Goal: Book appointment/travel/reservation

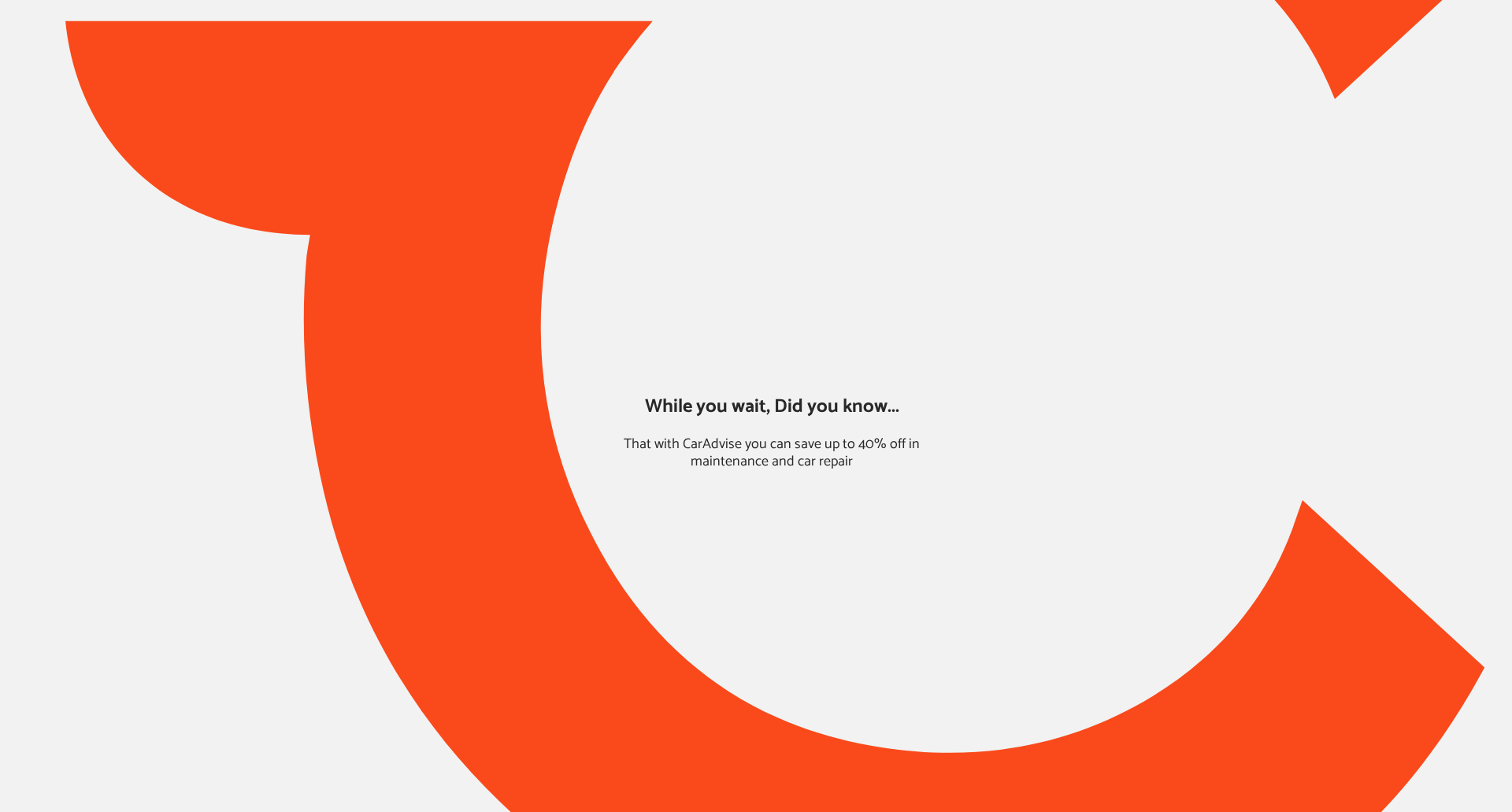
type input "*****"
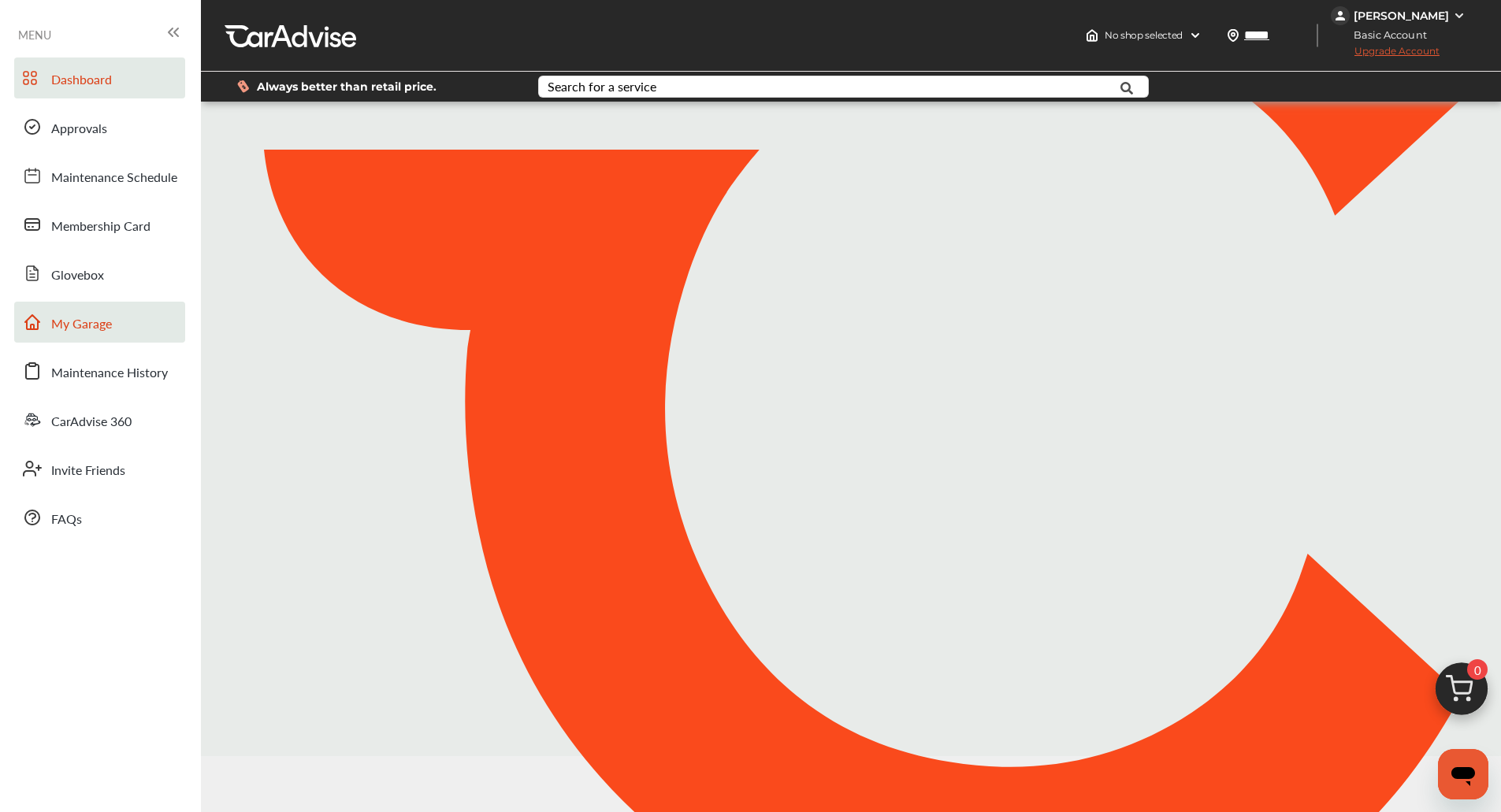
click at [118, 335] on link "My Garage" at bounding box center [100, 322] width 171 height 41
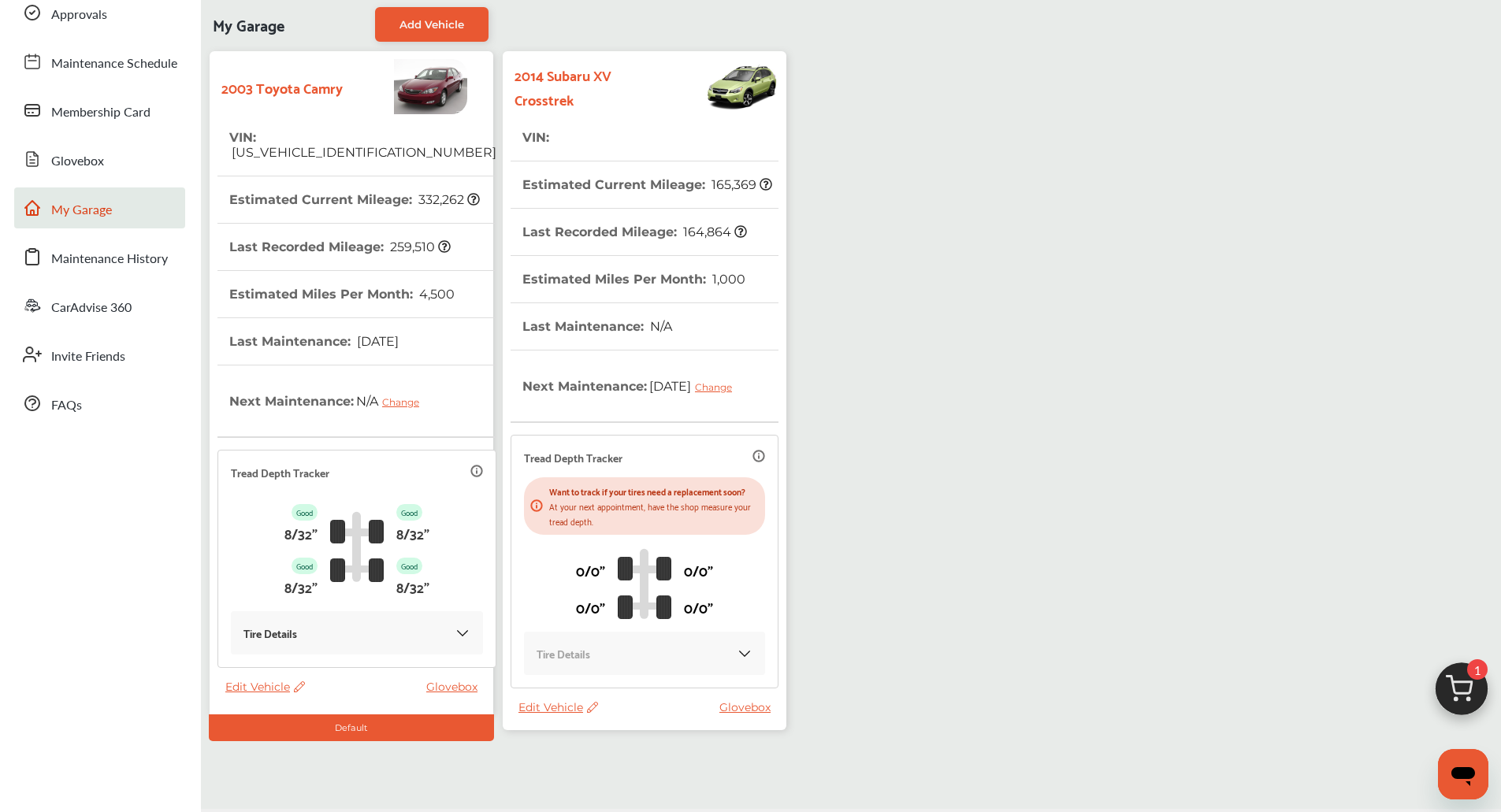
scroll to position [115, 0]
click at [541, 721] on div "Edit Vehicle Glovebox" at bounding box center [649, 710] width 260 height 22
click at [543, 713] on span "Edit Vehicle" at bounding box center [558, 706] width 79 height 14
click at [565, 736] on div "Edit" at bounding box center [613, 739] width 141 height 24
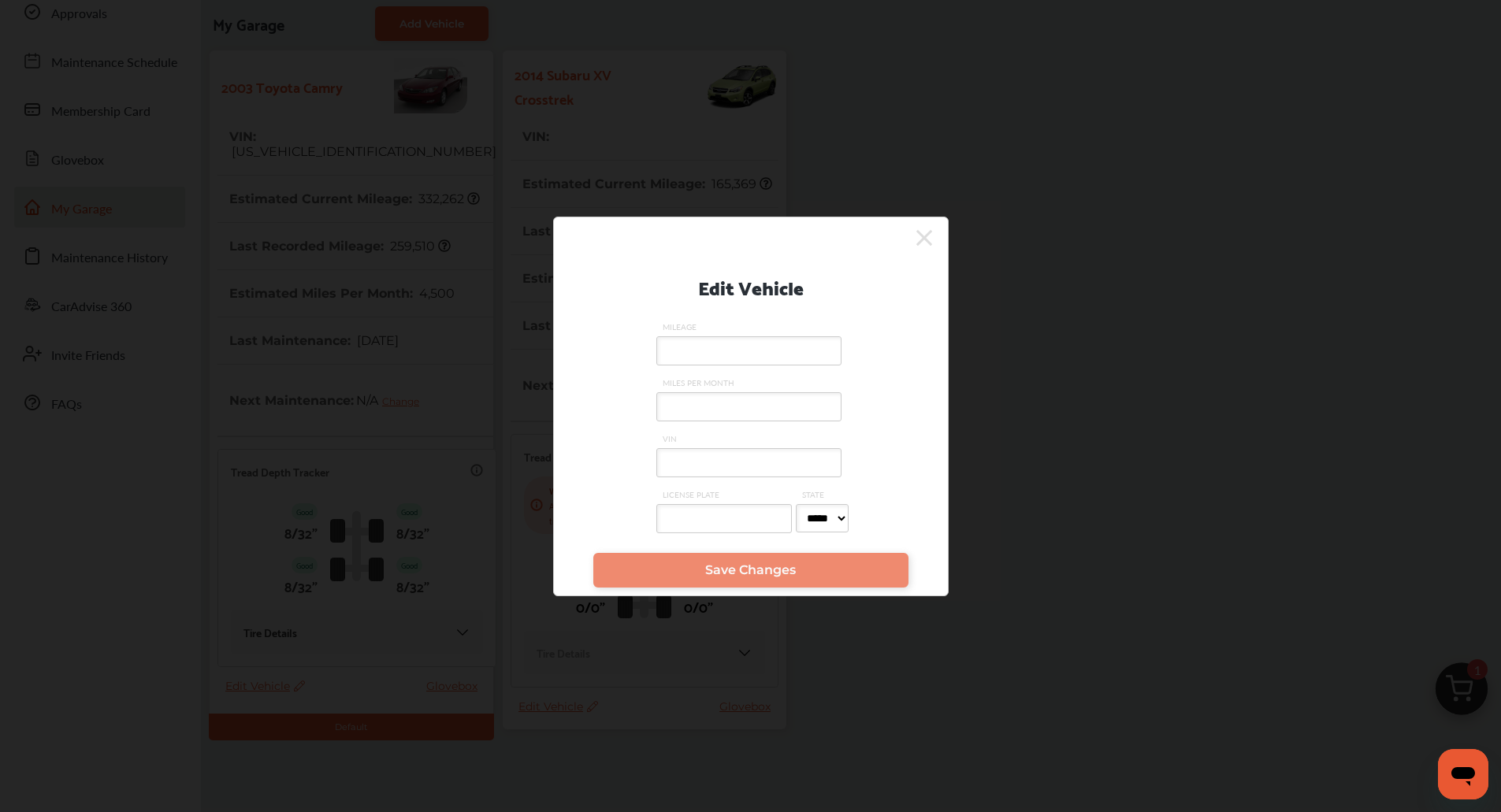
click at [706, 347] on input "MILEAGE" at bounding box center [749, 350] width 185 height 29
type input "*****"
click at [710, 472] on input "VIN" at bounding box center [749, 462] width 185 height 29
click at [780, 445] on label "VIN" at bounding box center [751, 461] width 190 height 56
click at [780, 448] on input "VIN" at bounding box center [749, 462] width 185 height 29
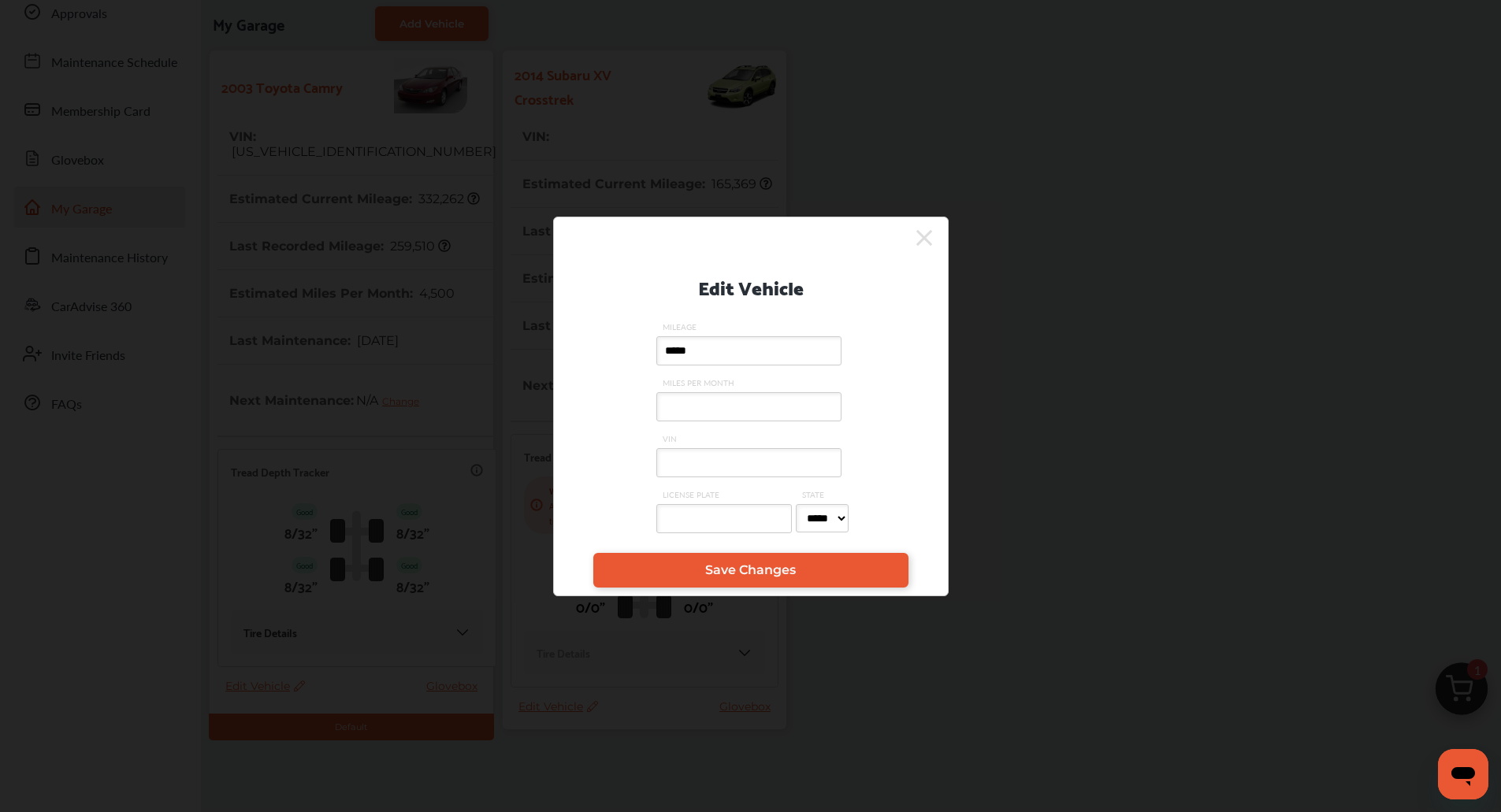
paste input "**********"
type input "**********"
click at [732, 574] on span "Save Changes" at bounding box center [750, 569] width 91 height 15
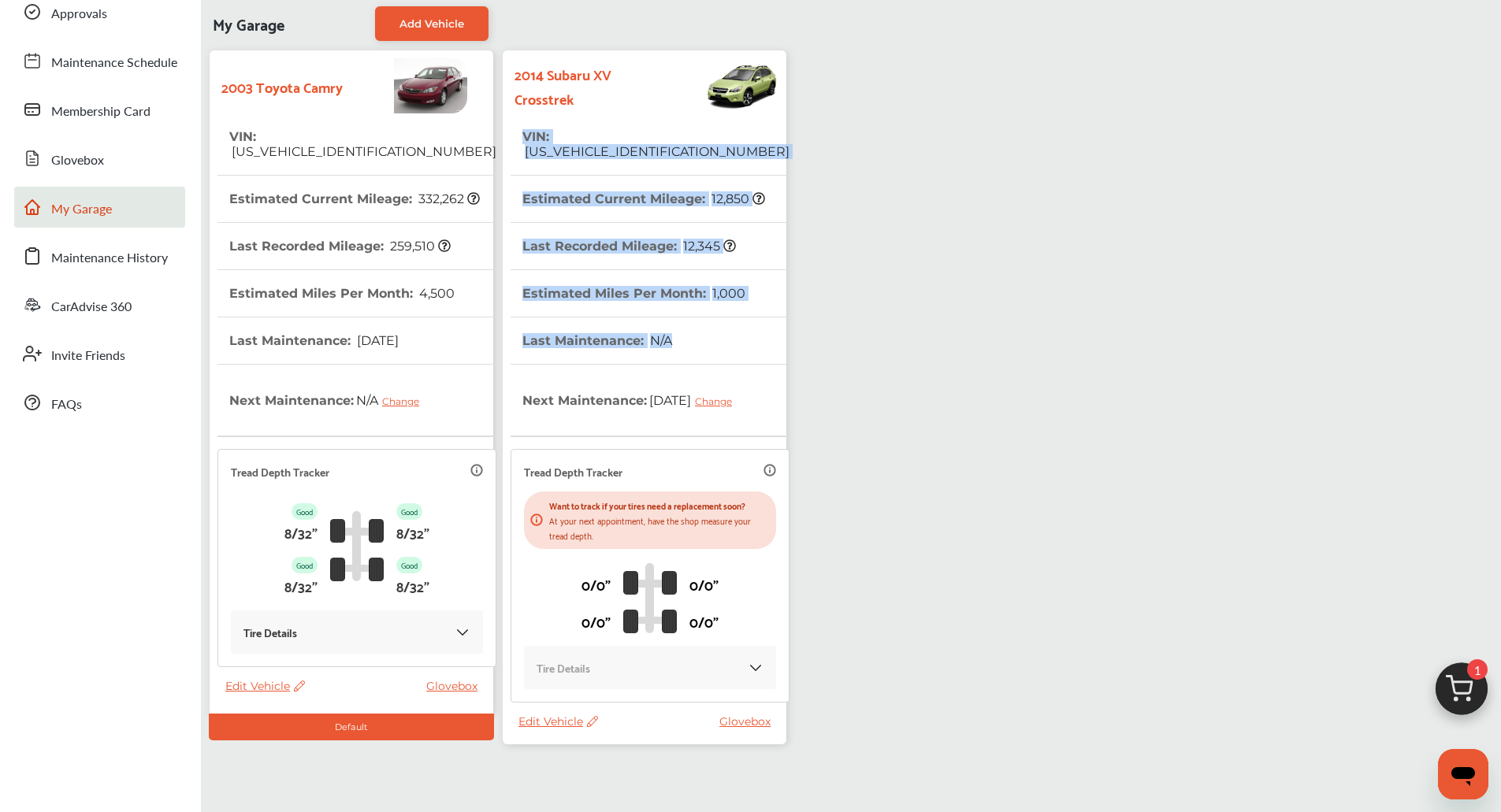
click at [766, 349] on div "2014 Subaru XV Crosstrek VIN : [US_VEHICLE_IDENTIFICATION_NUMBER] Estimated Cur…" at bounding box center [644, 398] width 284 height 694
click at [766, 349] on tr "Last Maintenance : N/A" at bounding box center [650, 341] width 278 height 47
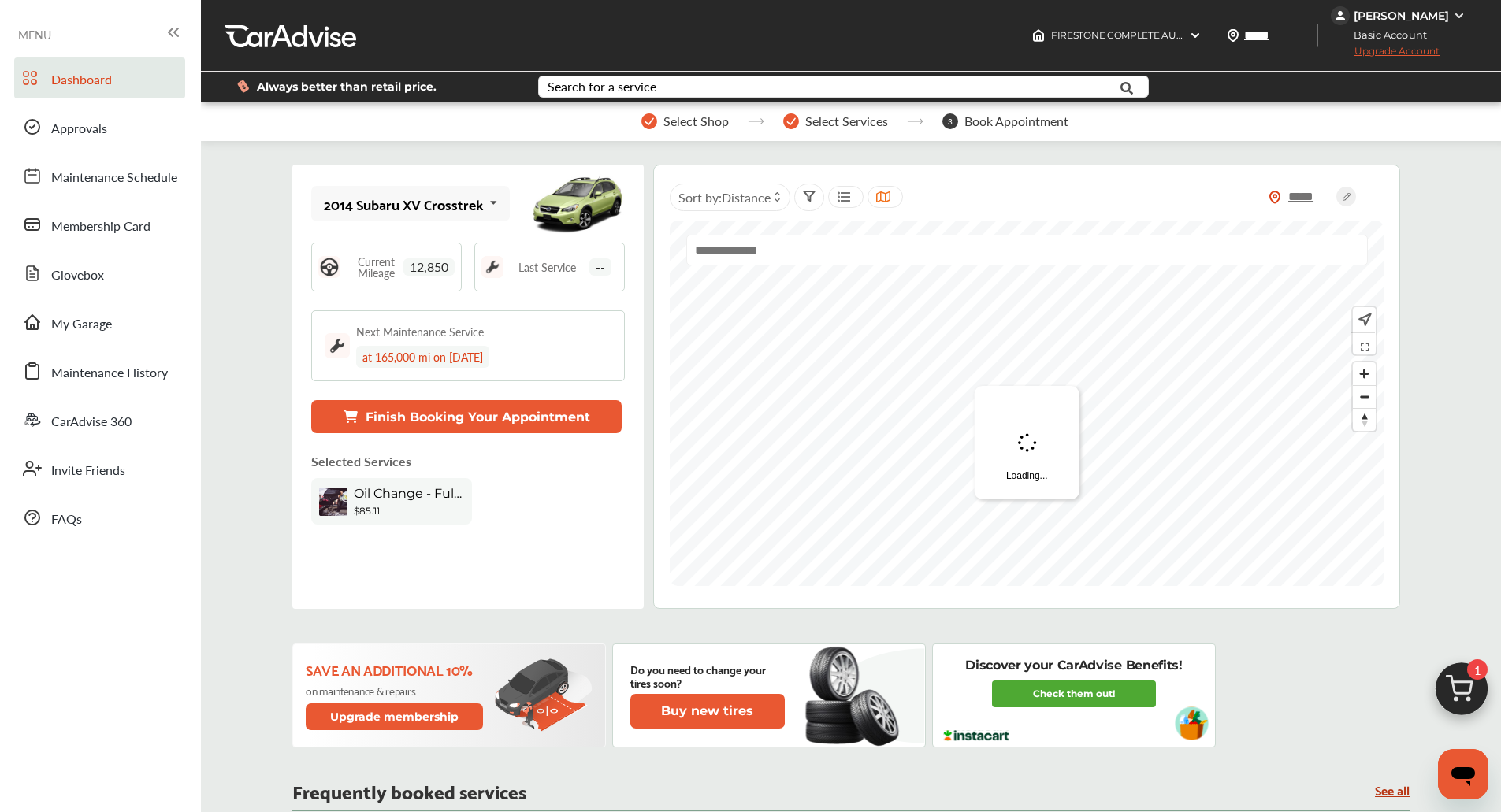
click at [1454, 705] on img at bounding box center [1461, 693] width 76 height 76
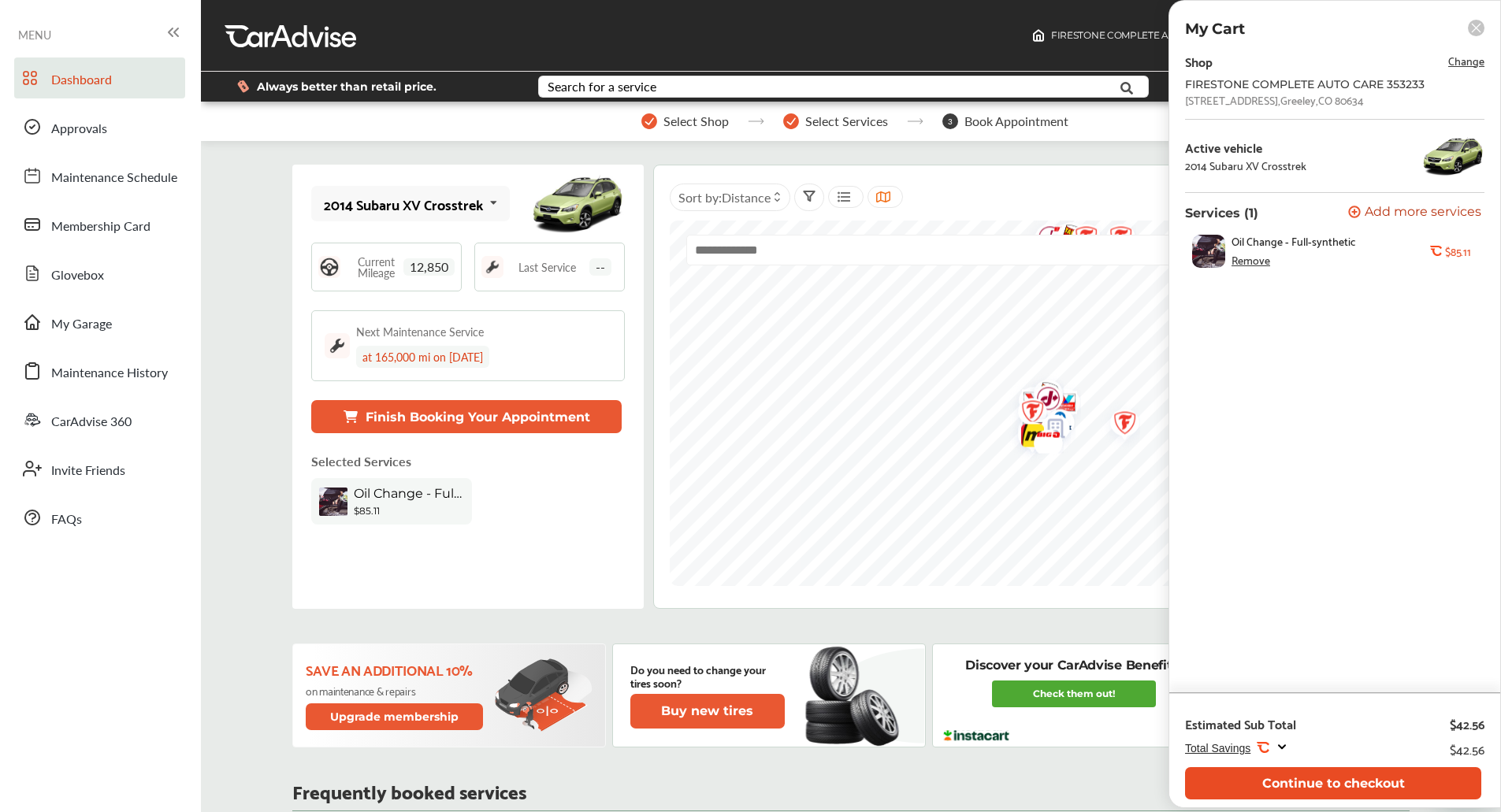
click at [1269, 780] on button "Continue to checkout" at bounding box center [1333, 783] width 296 height 32
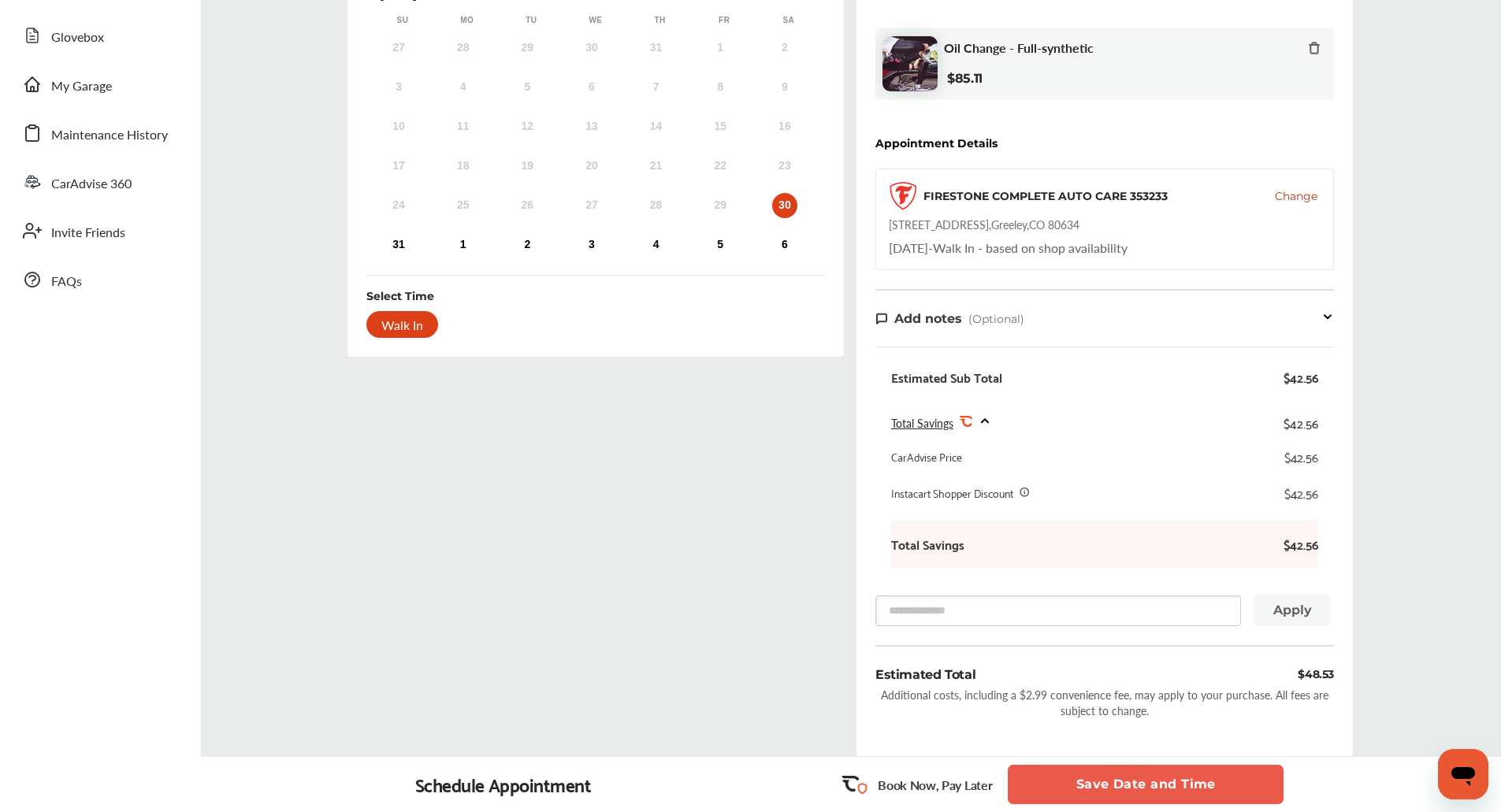
scroll to position [237, 0]
drag, startPoint x: 1100, startPoint y: 783, endPoint x: 845, endPoint y: 646, distance: 289.5
click at [845, 646] on div "Go back to Cart 1 Schedule 2 Payment Method 3 Review Select Date and Time Next …" at bounding box center [850, 311] width 1298 height 953
click at [1108, 780] on button "Save Date and Time" at bounding box center [1145, 784] width 276 height 39
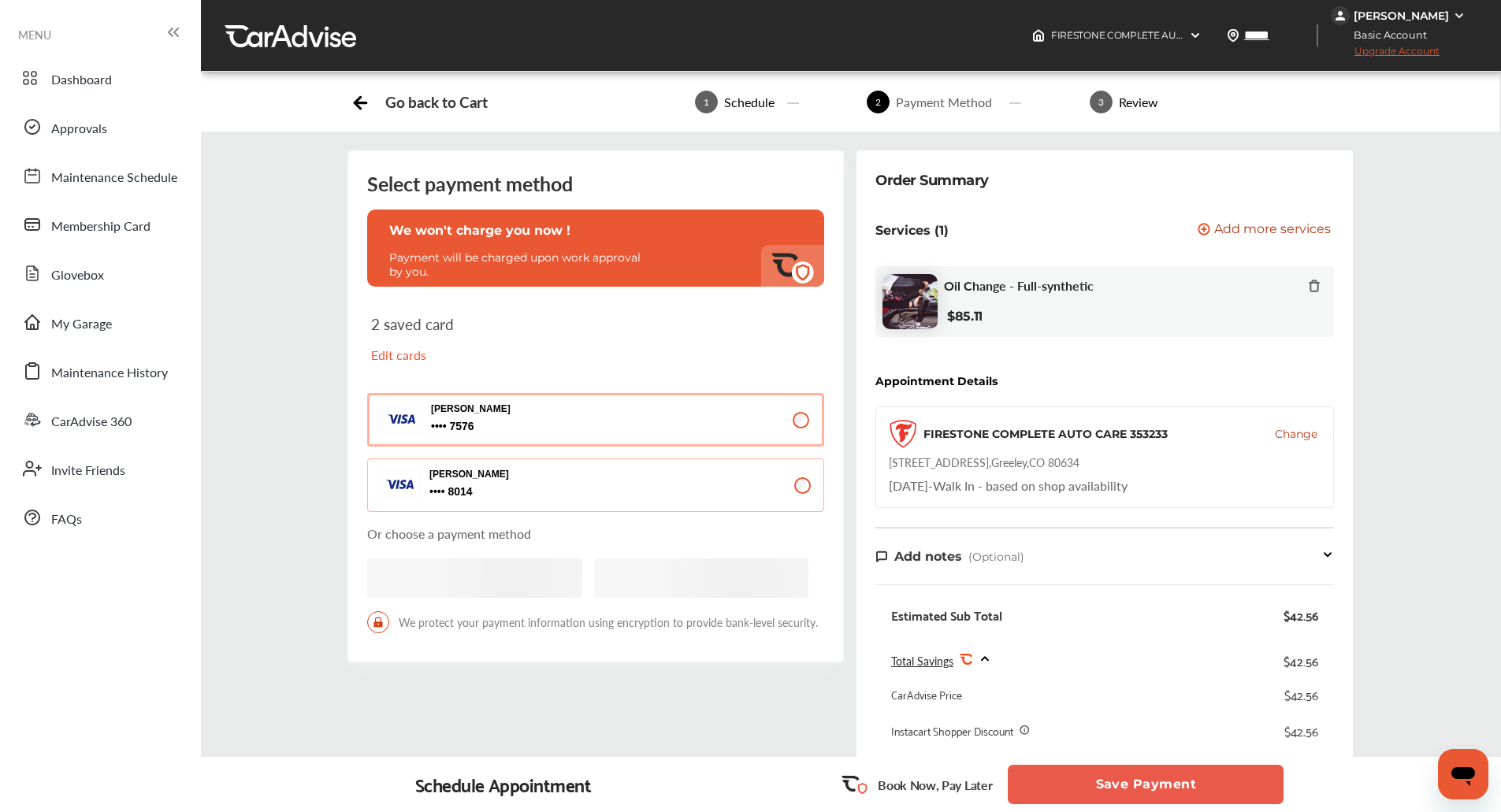
click at [1104, 785] on button "Save Payment" at bounding box center [1145, 784] width 276 height 39
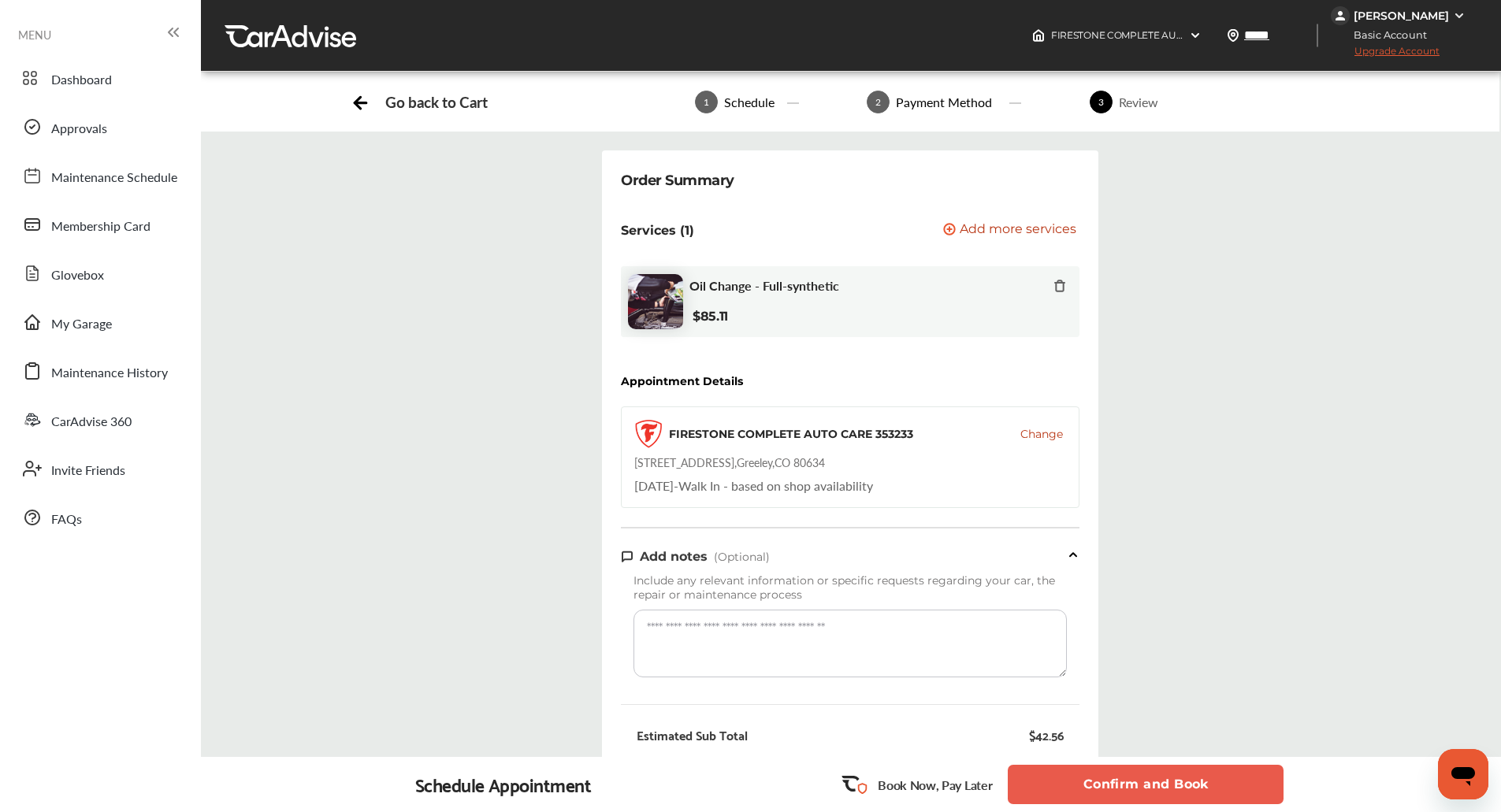
click at [1104, 785] on button "Confirm and Book" at bounding box center [1145, 784] width 276 height 39
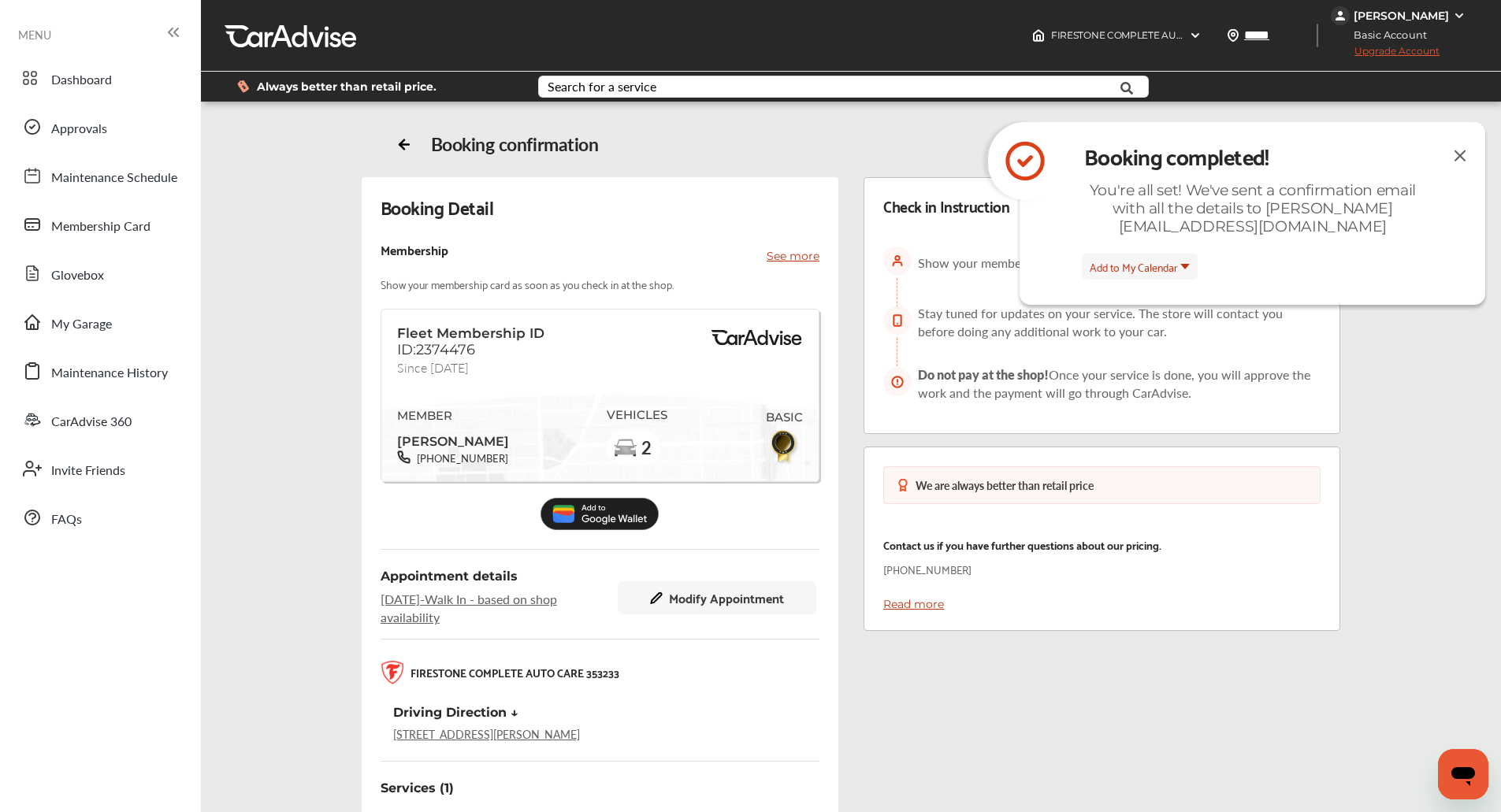
click at [1462, 161] on img at bounding box center [1459, 156] width 19 height 20
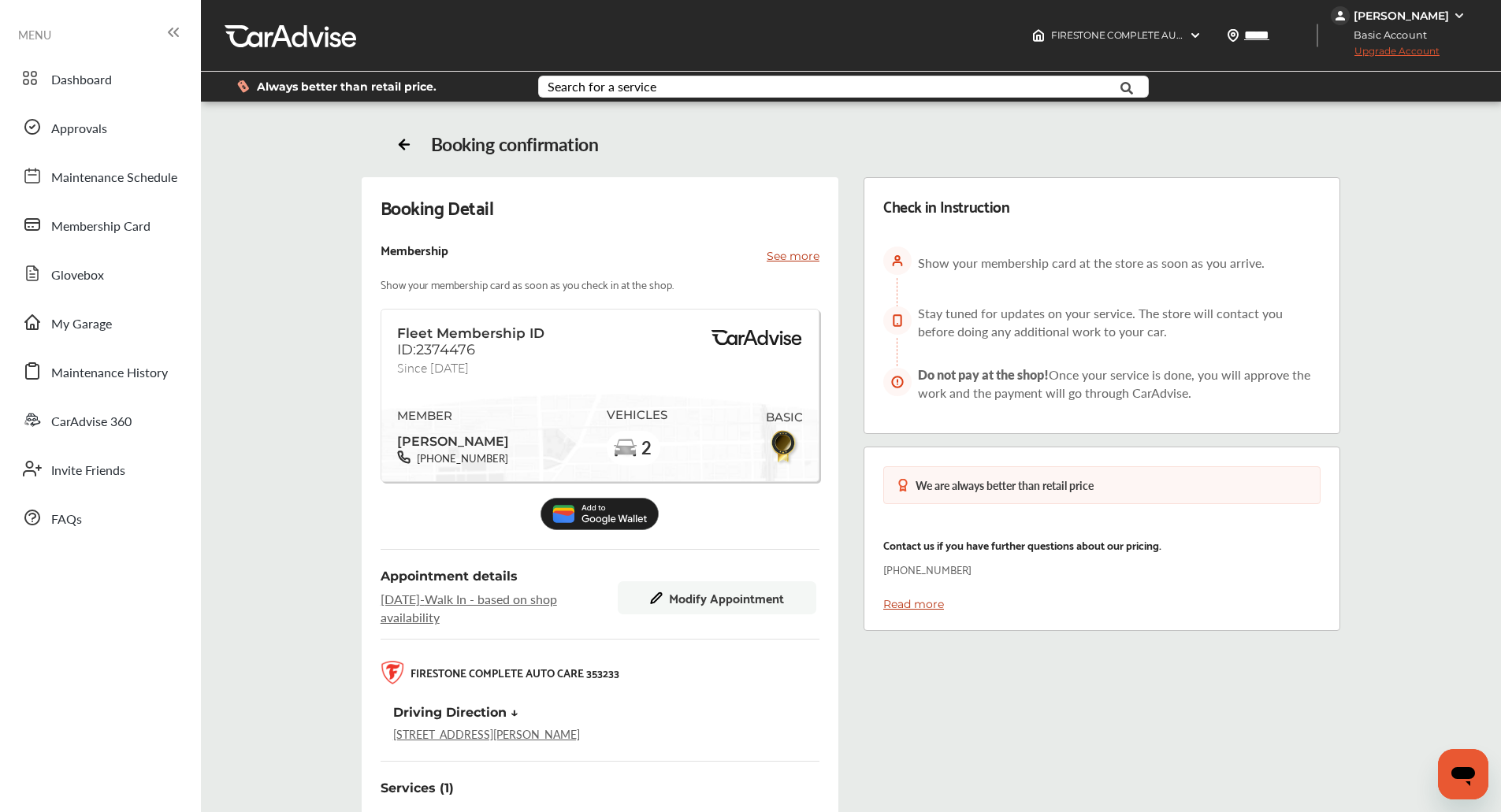
click at [1462, 161] on div "Booking confirmation Booking Detail Membership See more Show your membership ca…" at bounding box center [851, 592] width 1300 height 966
